Goal: Find specific page/section: Find specific page/section

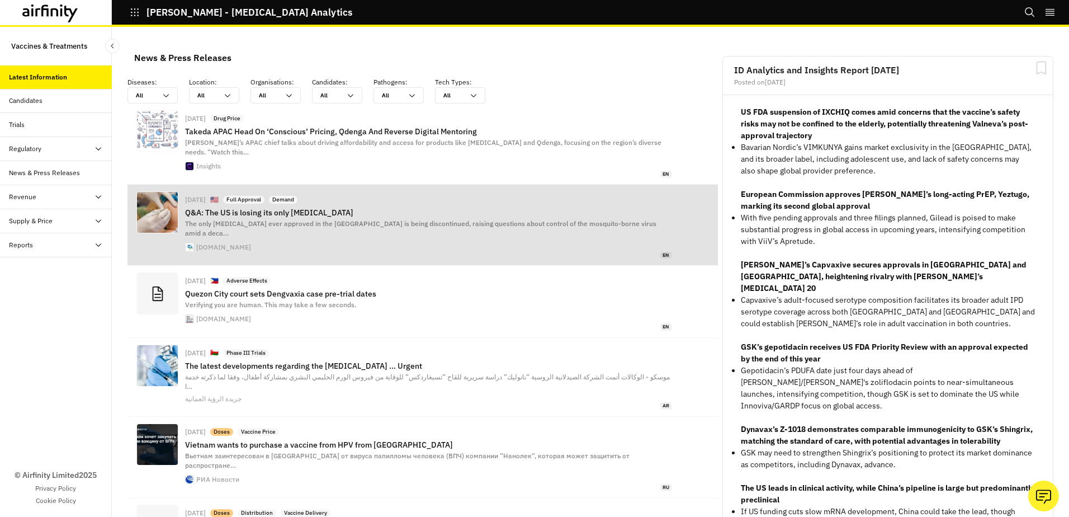
scroll to position [832, 327]
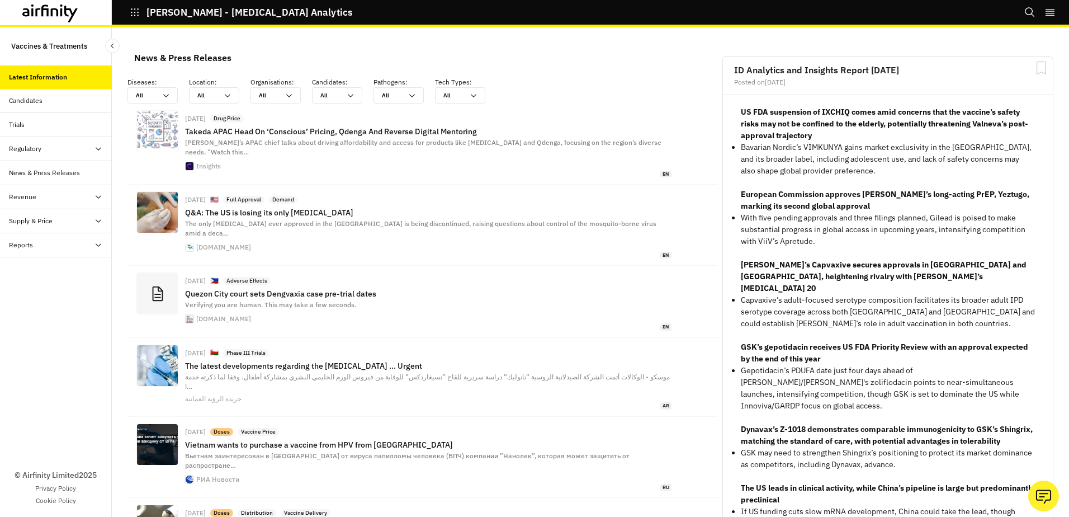
click at [46, 220] on div "Supply & Price" at bounding box center [31, 221] width 44 height 10
click at [54, 269] on div "Supply Dashboard" at bounding box center [45, 269] width 55 height 10
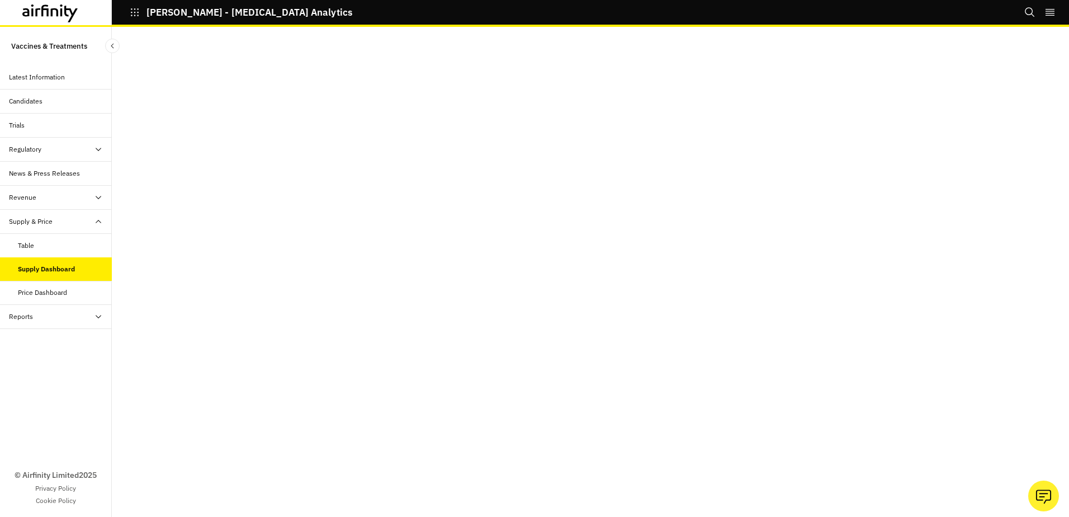
click at [29, 243] on div "Table" at bounding box center [26, 245] width 16 height 10
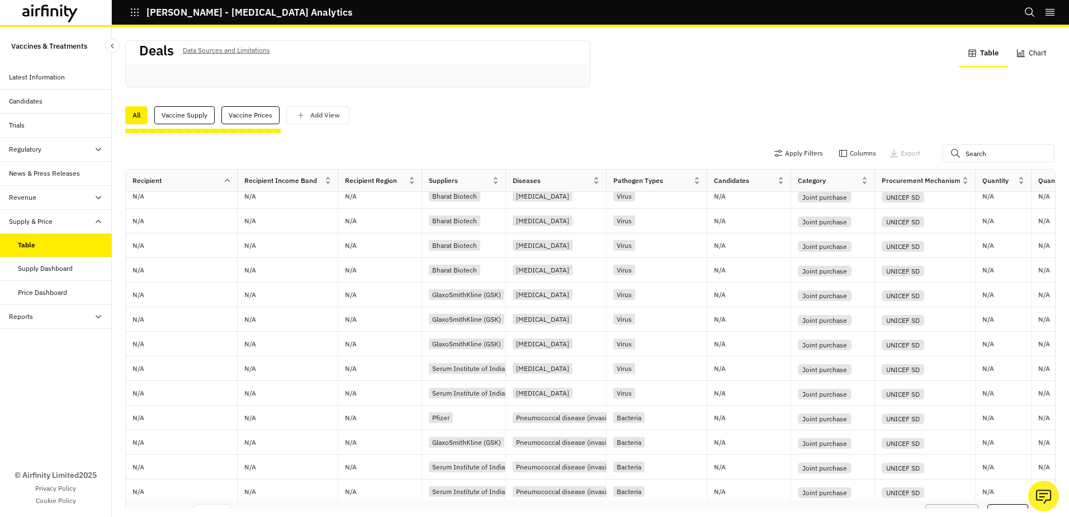
scroll to position [318, 0]
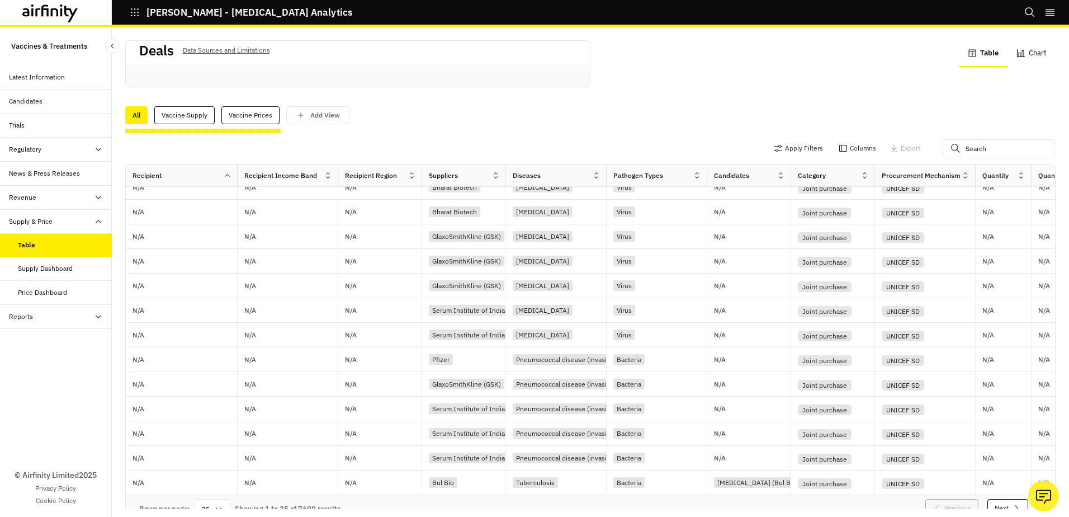
drag, startPoint x: 499, startPoint y: 491, endPoint x: 528, endPoint y: 489, distance: 29.2
click at [528, 495] on div "Rows per page: 25 Showing 1 to 25 of 7600 results Previous Next" at bounding box center [590, 509] width 929 height 28
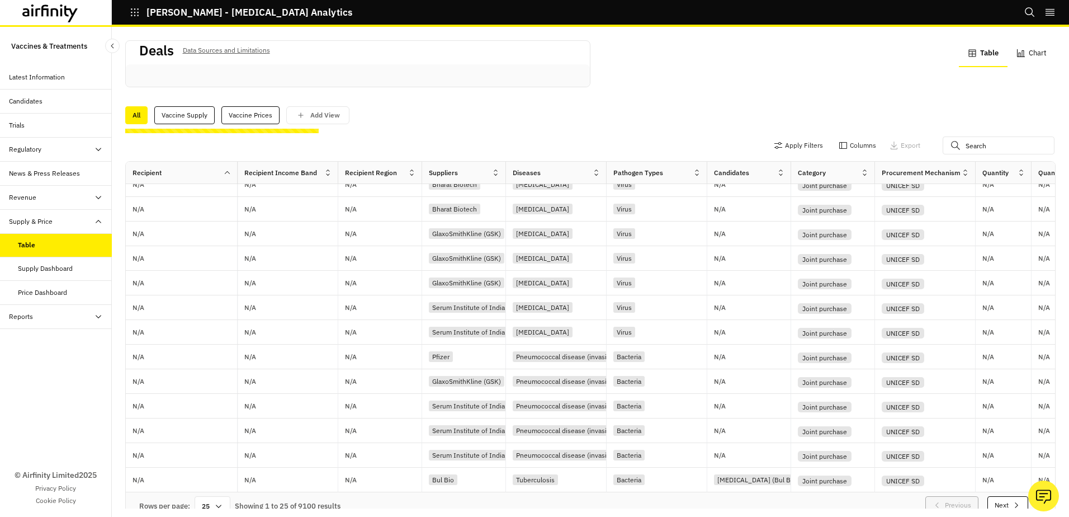
click at [481, 498] on div "Rows per page: 25 Showing 1 to 25 of 9100 results Previous Next" at bounding box center [590, 506] width 929 height 28
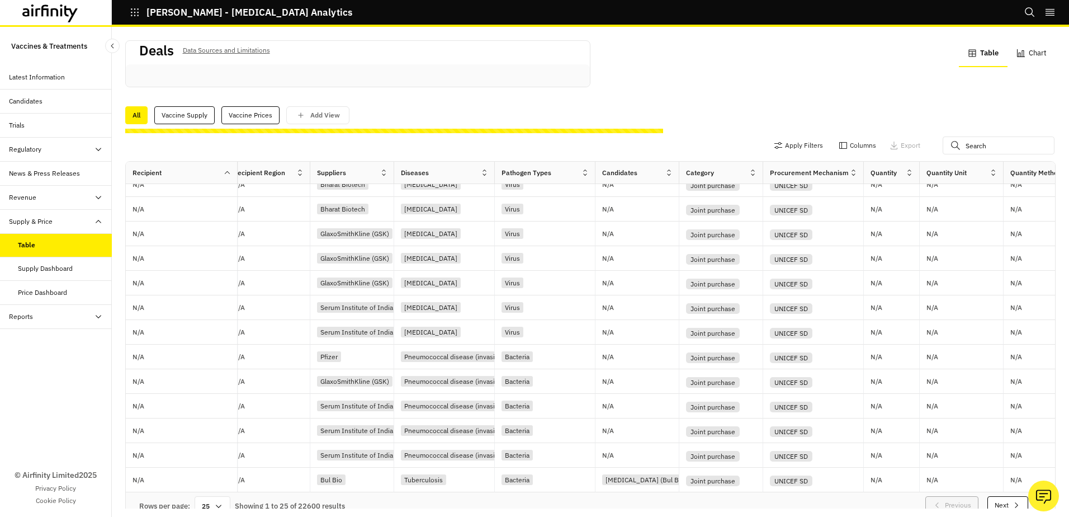
scroll to position [318, 0]
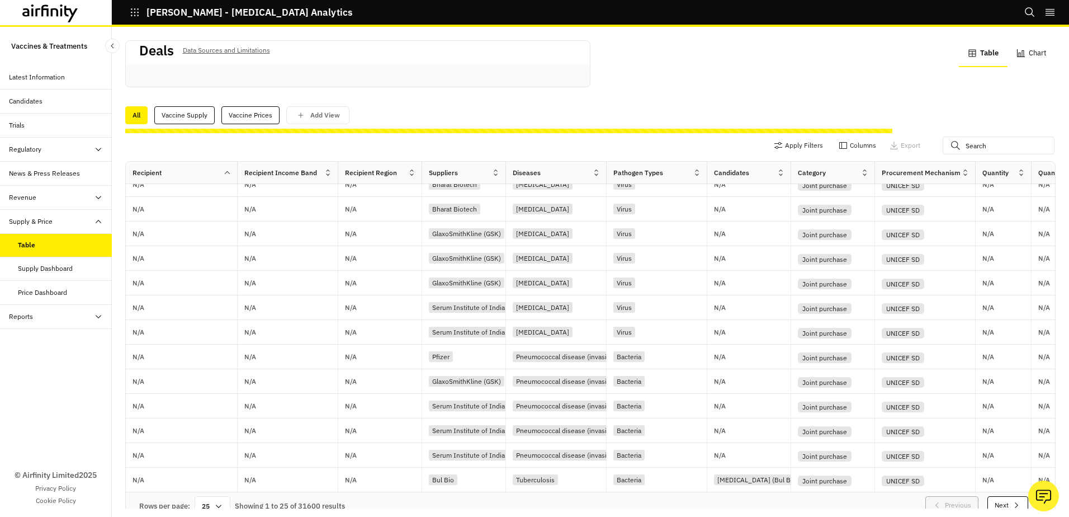
click at [37, 266] on div "Supply Dashboard" at bounding box center [45, 268] width 55 height 10
